Goal: Transaction & Acquisition: Purchase product/service

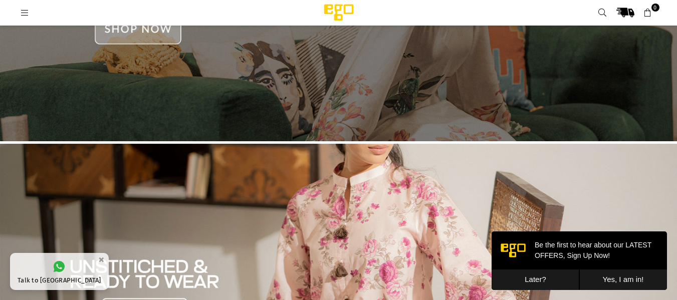
click at [522, 278] on button "Later?" at bounding box center [536, 280] width 88 height 21
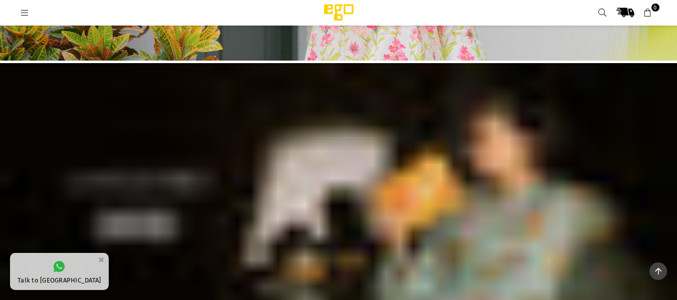
scroll to position [677, 0]
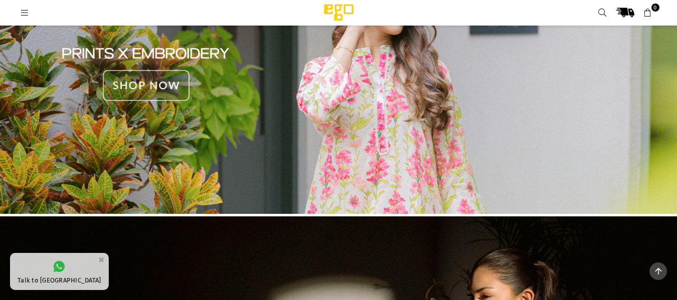
click at [350, 121] on img at bounding box center [338, 74] width 677 height 289
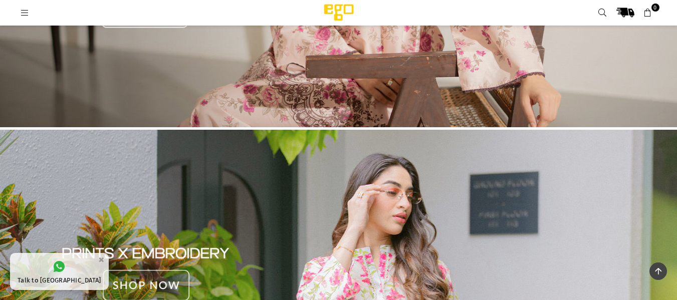
scroll to position [476, 0]
click at [24, 11] on icon at bounding box center [25, 13] width 9 height 9
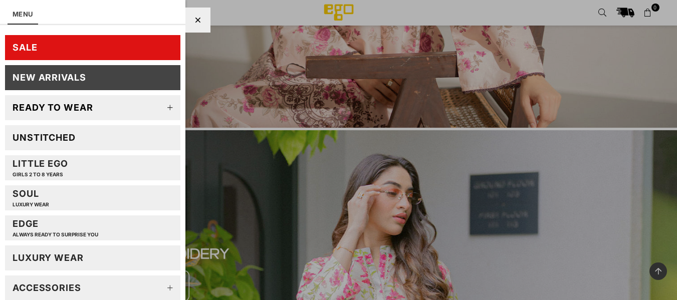
click at [79, 138] on link "Unstitched" at bounding box center [92, 137] width 175 height 25
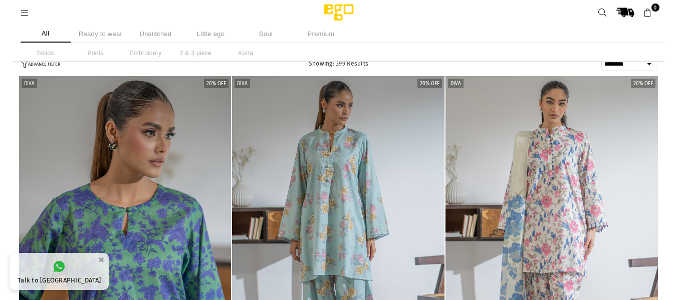
select select "******"
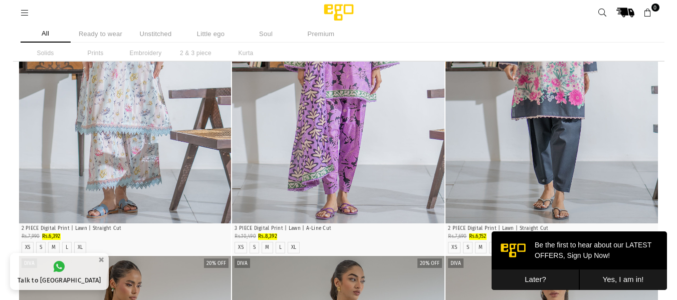
scroll to position [702, 0]
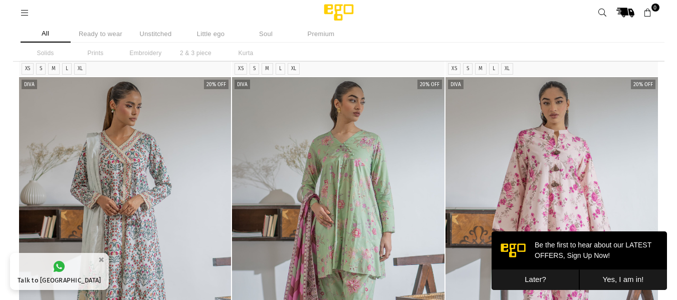
click at [549, 278] on button "Later?" at bounding box center [536, 280] width 88 height 21
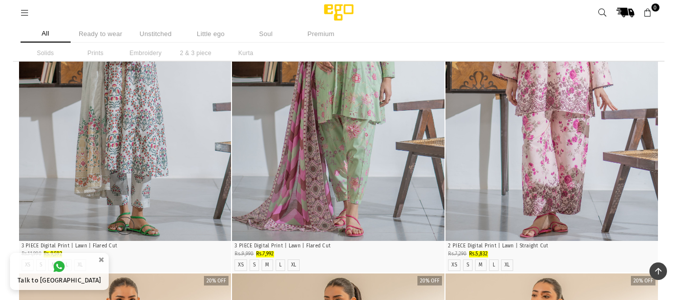
scroll to position [952, 0]
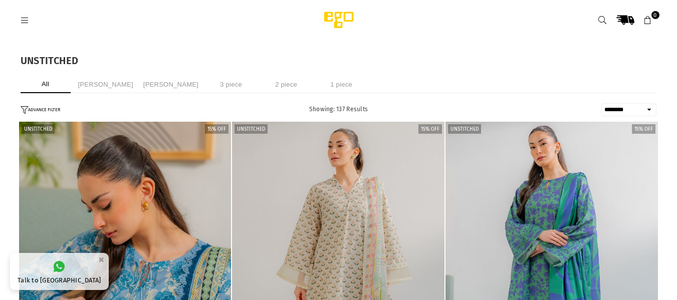
select select "******"
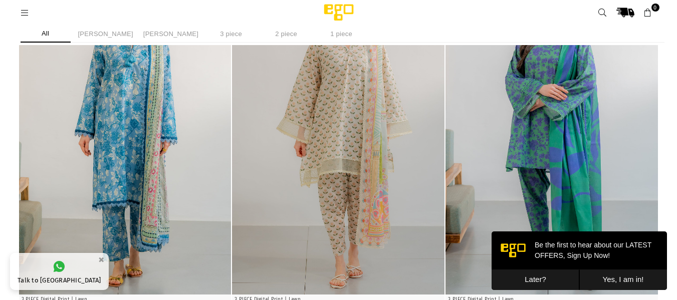
click at [546, 277] on button "Later?" at bounding box center [536, 280] width 88 height 21
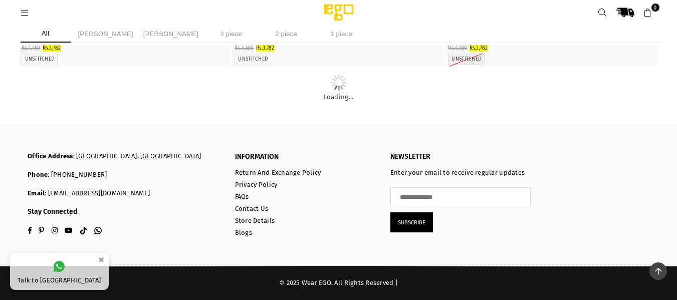
scroll to position [9542, 0]
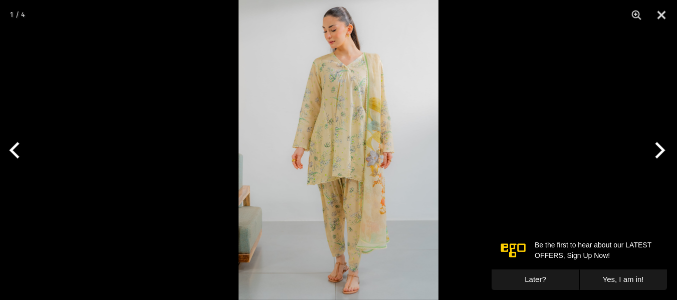
click at [301, 93] on img at bounding box center [339, 150] width 200 height 300
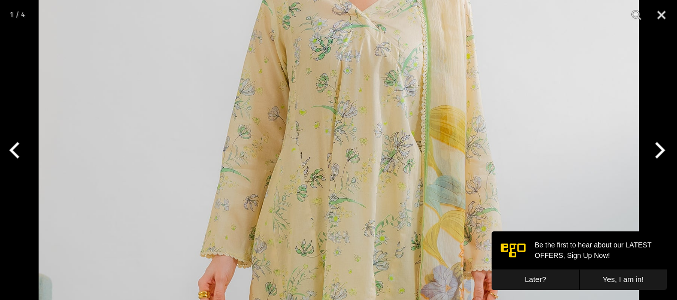
click at [508, 278] on button "Later?" at bounding box center [536, 280] width 88 height 21
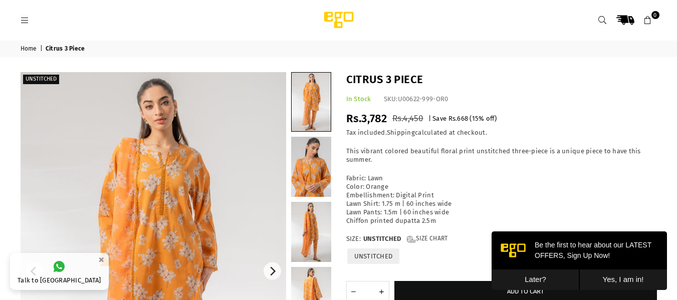
click at [187, 138] on img at bounding box center [154, 271] width 266 height 398
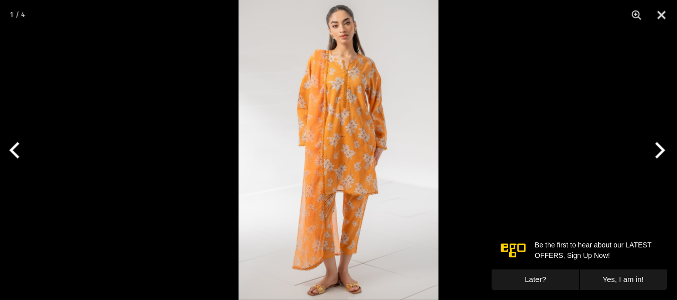
click at [352, 113] on img at bounding box center [339, 150] width 200 height 300
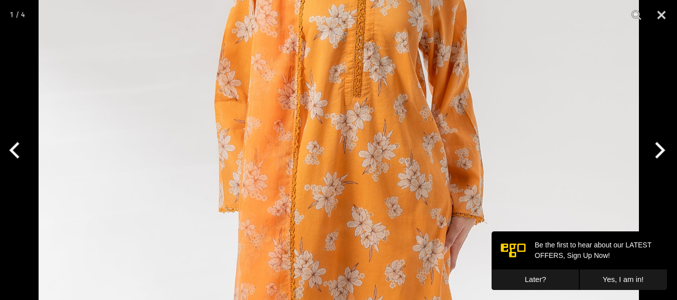
click at [530, 274] on button "Later?" at bounding box center [536, 280] width 88 height 21
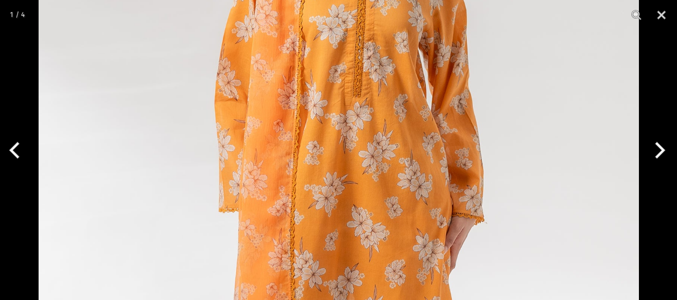
click at [660, 145] on button "Next" at bounding box center [658, 150] width 38 height 50
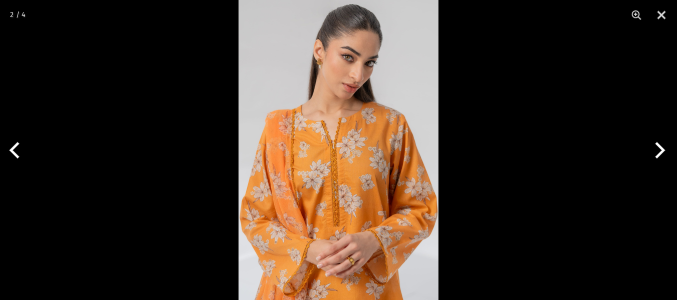
click at [316, 129] on img at bounding box center [339, 150] width 200 height 300
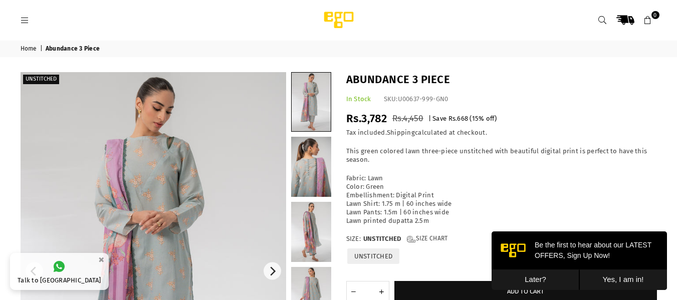
click at [205, 153] on img at bounding box center [154, 271] width 266 height 398
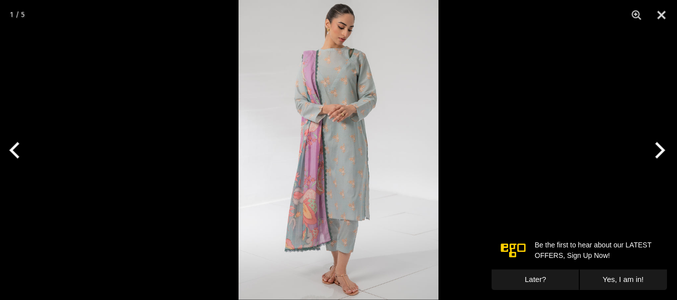
click at [203, 137] on div at bounding box center [338, 150] width 677 height 300
click at [308, 115] on img at bounding box center [339, 150] width 200 height 300
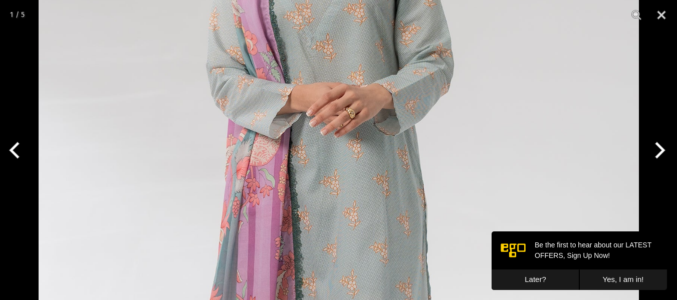
click at [551, 274] on button "Later?" at bounding box center [536, 280] width 88 height 21
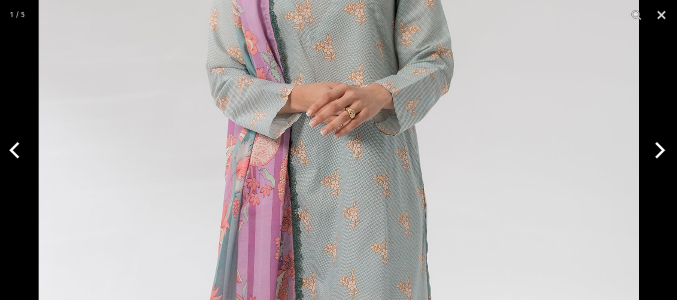
click at [657, 152] on button "Next" at bounding box center [658, 150] width 38 height 50
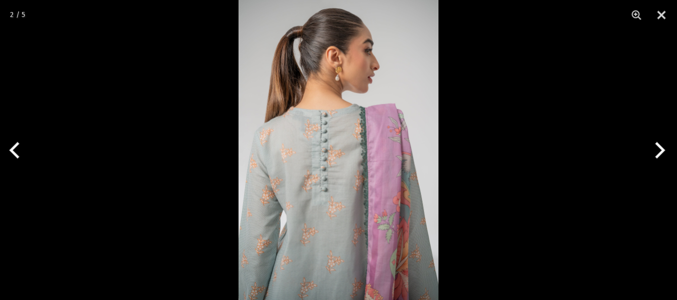
click at [370, 155] on img at bounding box center [339, 150] width 200 height 300
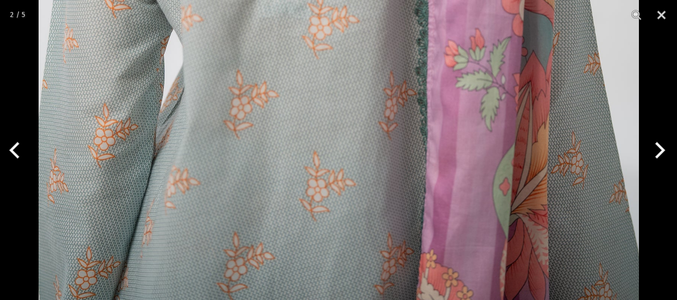
click at [655, 148] on button "Next" at bounding box center [658, 150] width 38 height 50
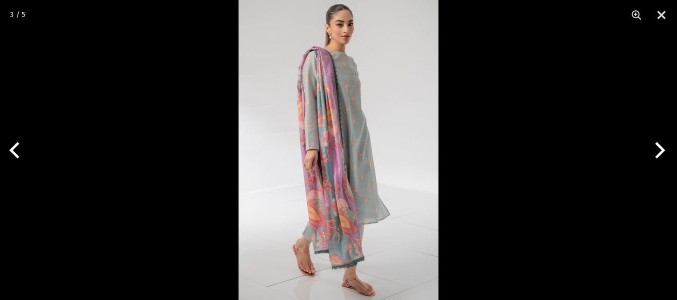
click at [334, 145] on img at bounding box center [339, 150] width 200 height 300
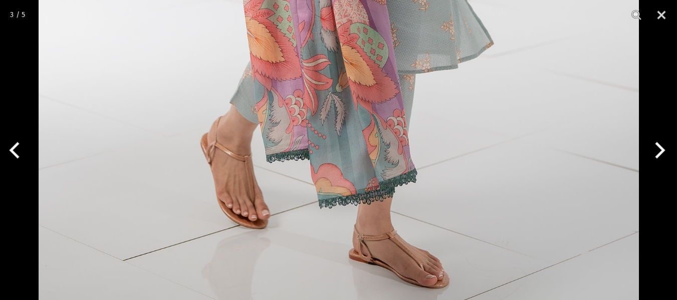
click at [661, 148] on button "Next" at bounding box center [658, 150] width 38 height 50
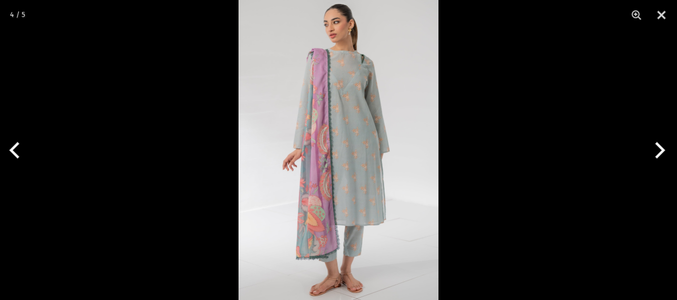
click at [362, 124] on img at bounding box center [339, 150] width 200 height 300
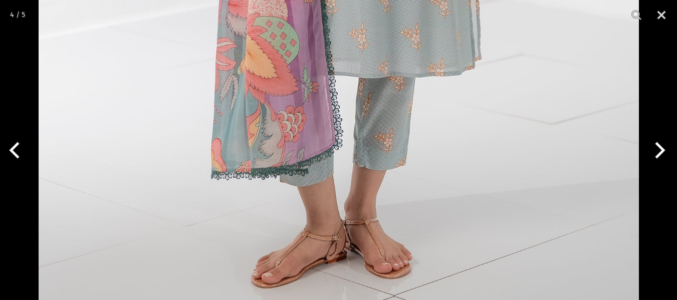
click at [654, 148] on button "Next" at bounding box center [658, 150] width 38 height 50
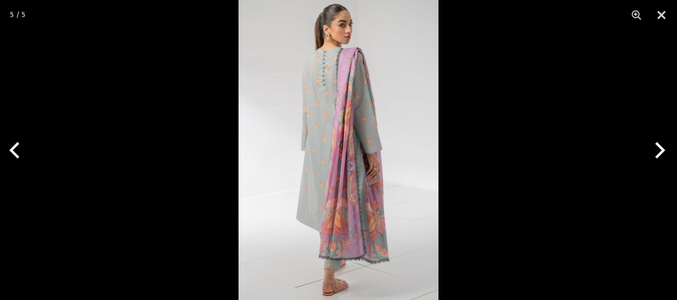
click at [336, 128] on img at bounding box center [339, 150] width 200 height 300
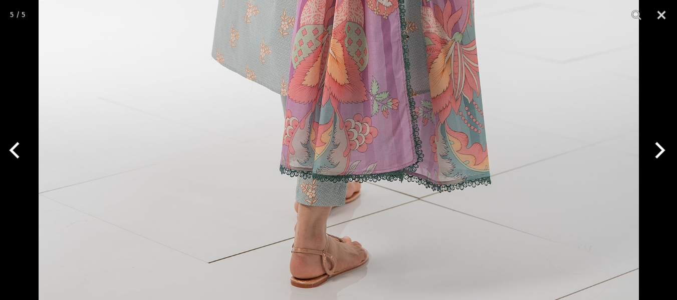
click at [657, 151] on button "Next" at bounding box center [658, 150] width 38 height 50
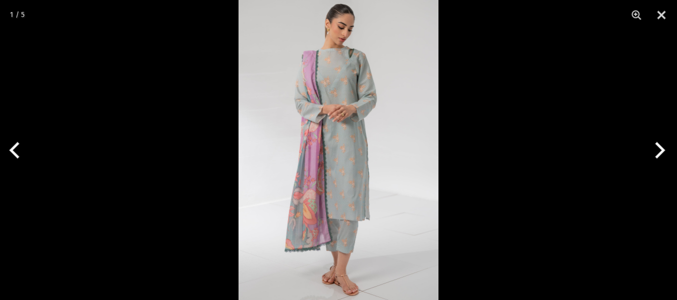
click at [411, 119] on img at bounding box center [339, 150] width 200 height 300
